Goal: Obtain resource: Download file/media

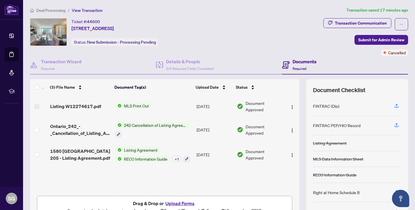
click at [151, 125] on span "242 Cancellation of Listing Agreement - Authority to Offer for Sale" at bounding box center [156, 125] width 68 height 6
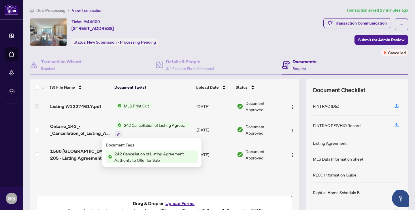
click at [138, 157] on span "242 Cancellation of Listing Agreement - Authority to Offer for Sale" at bounding box center [155, 156] width 86 height 13
